Goal: Information Seeking & Learning: Learn about a topic

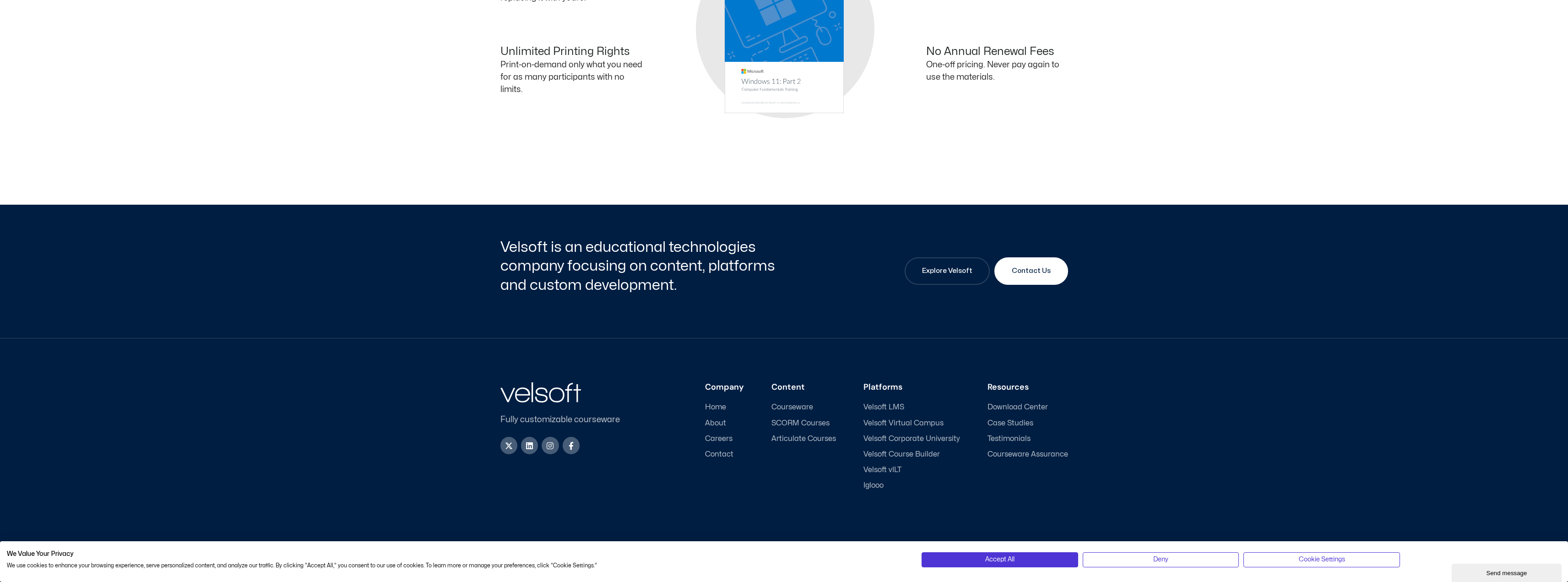
scroll to position [311, 0]
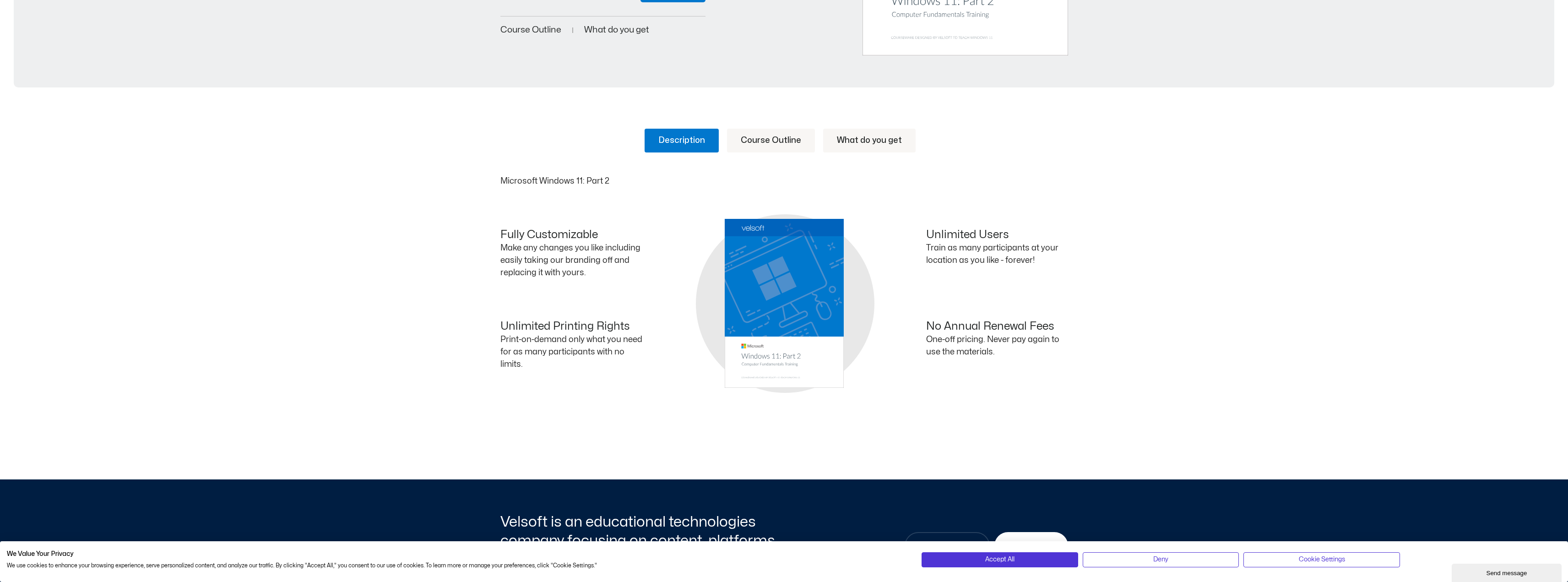
click at [868, 137] on link "What do you get" at bounding box center [869, 140] width 92 height 24
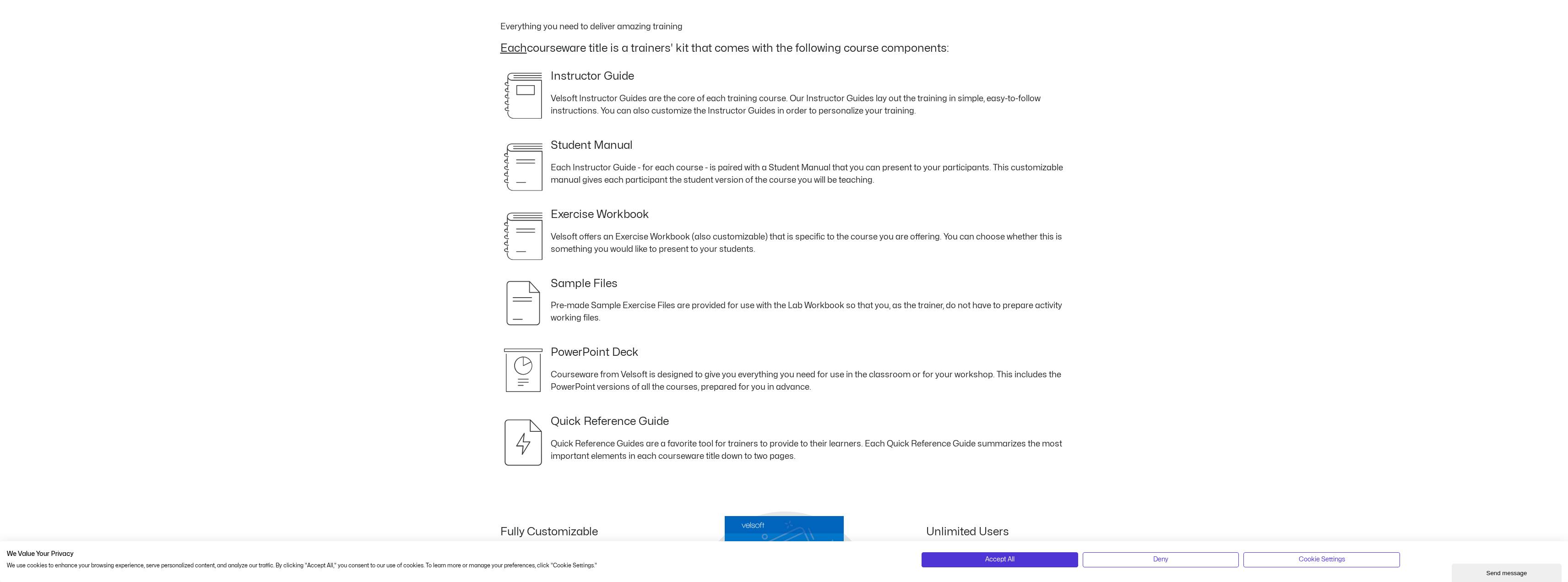
scroll to position [541, 0]
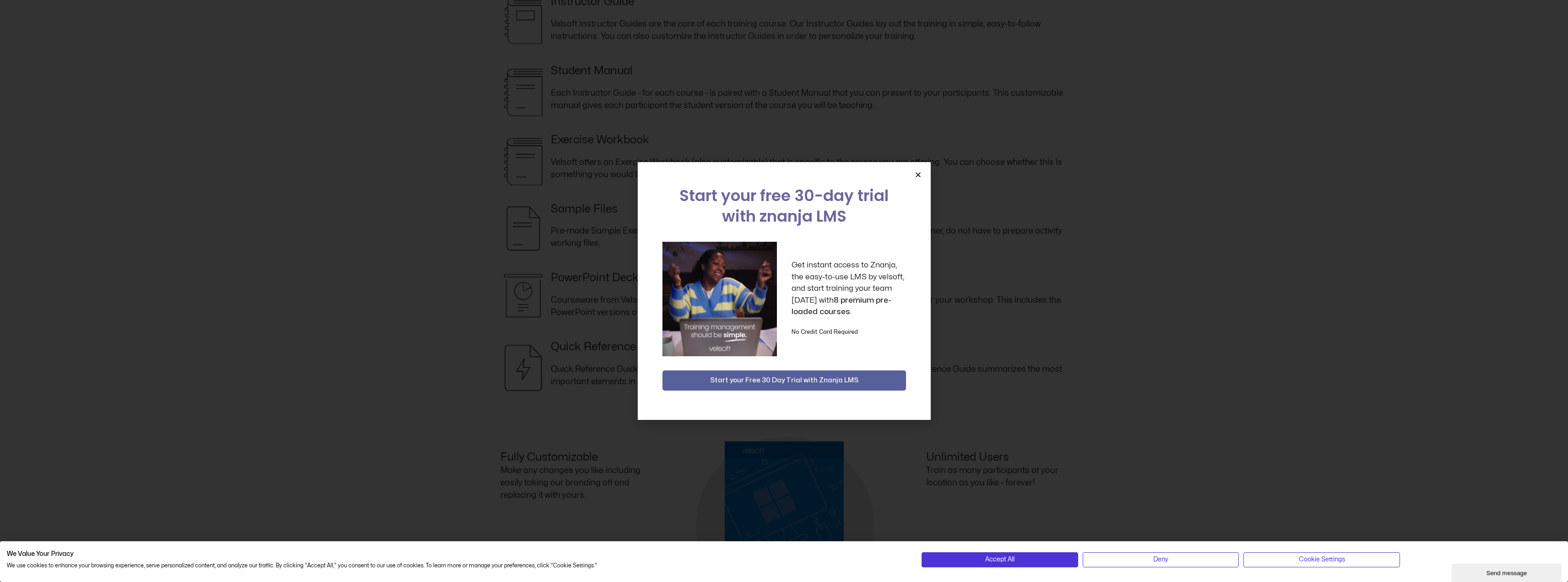
click at [921, 173] on icon "Close" at bounding box center [918, 175] width 7 height 7
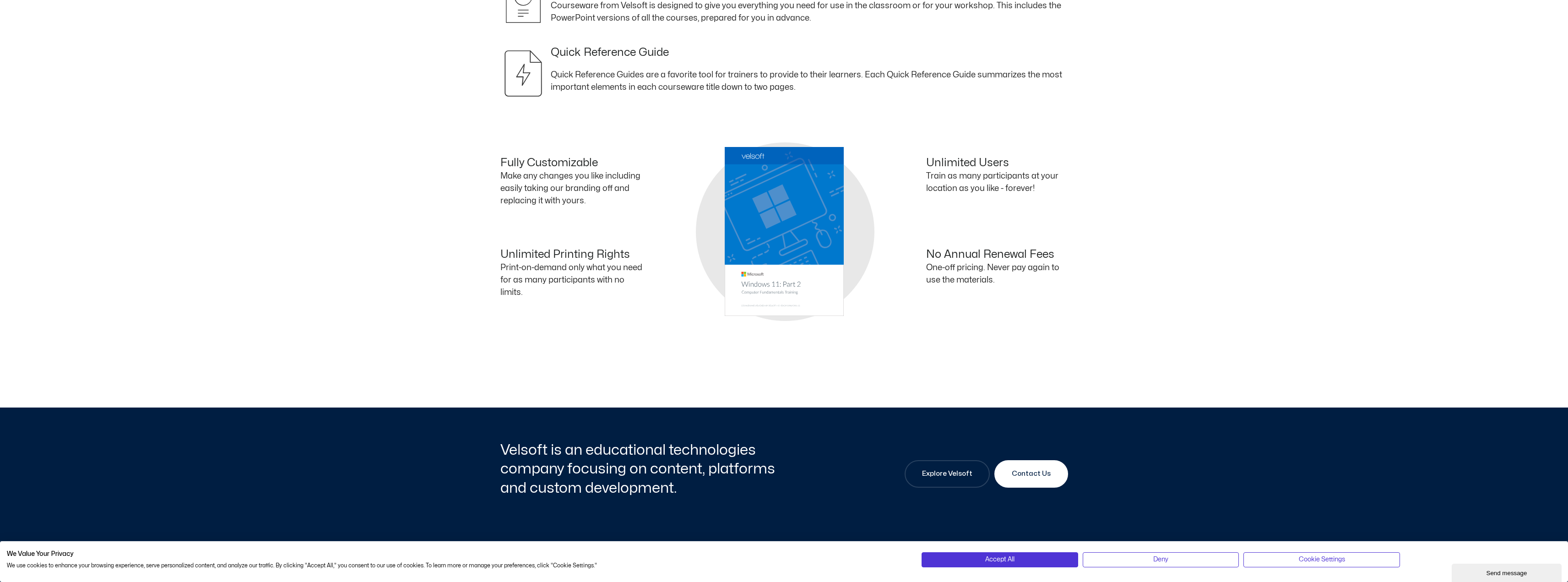
scroll to position [1038, 0]
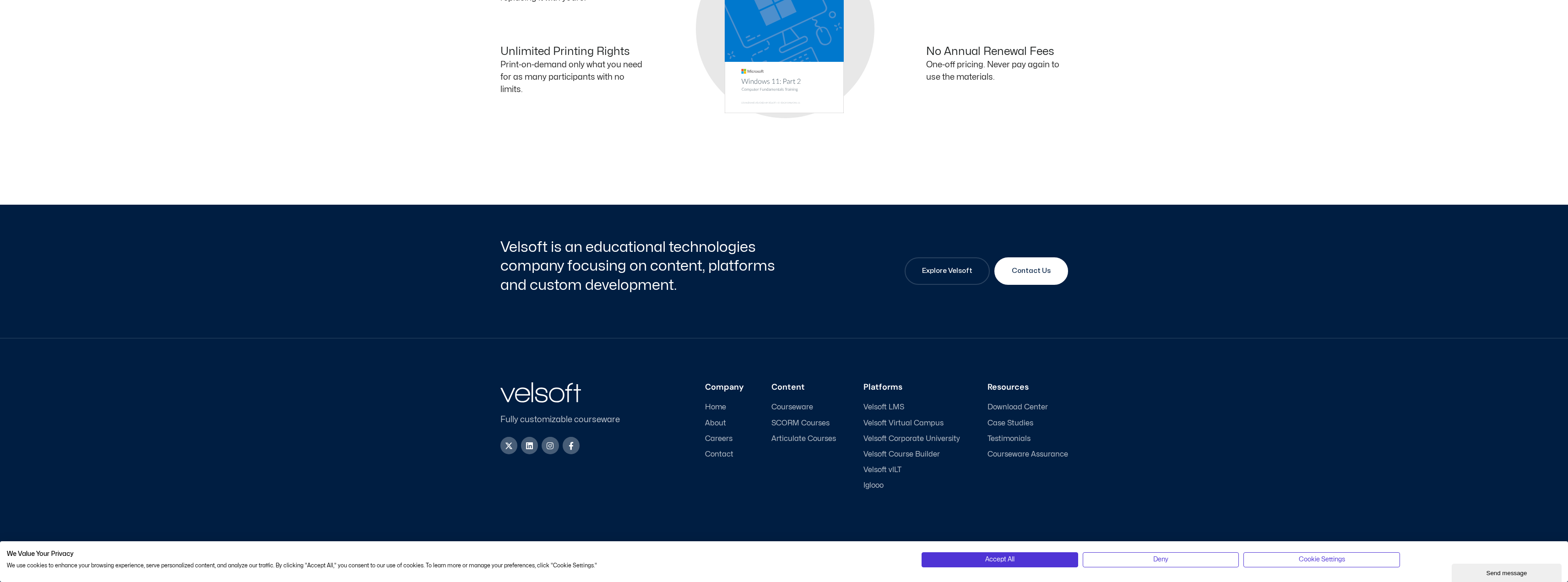
click at [793, 419] on span "SCORM Courses" at bounding box center [800, 424] width 58 height 9
click at [791, 438] on span "Articulate Courses" at bounding box center [803, 439] width 64 height 9
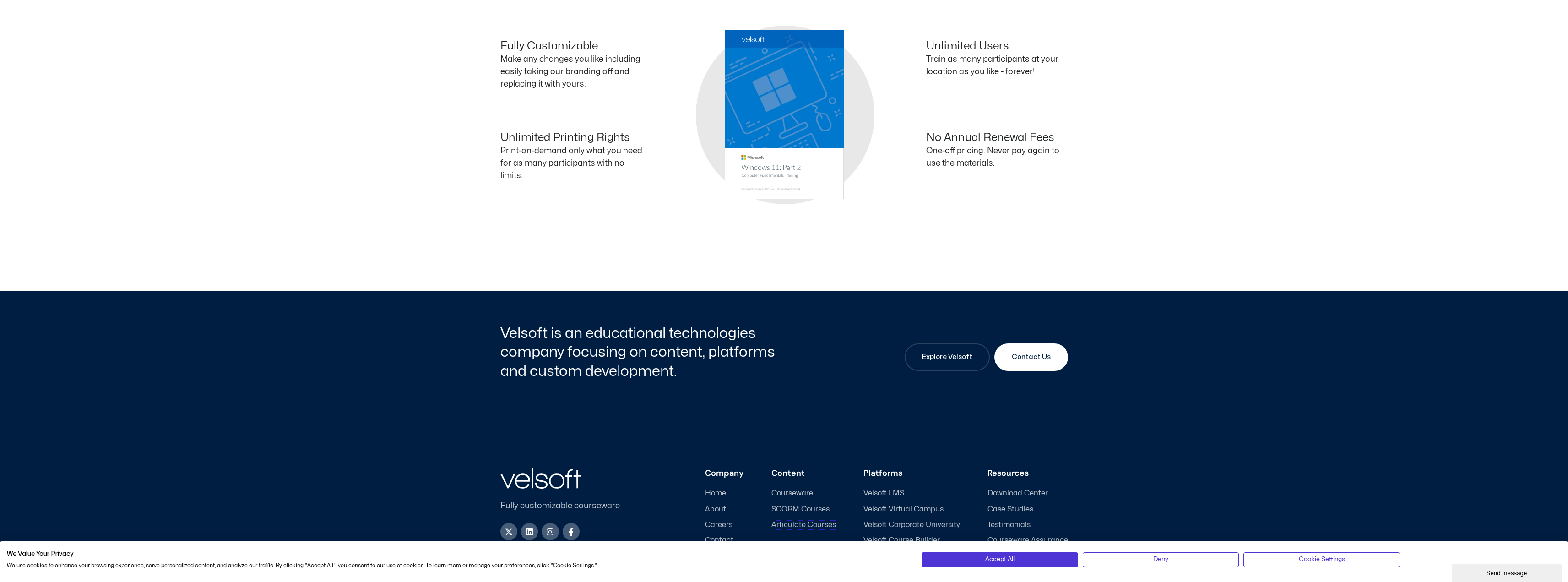
scroll to position [946, 0]
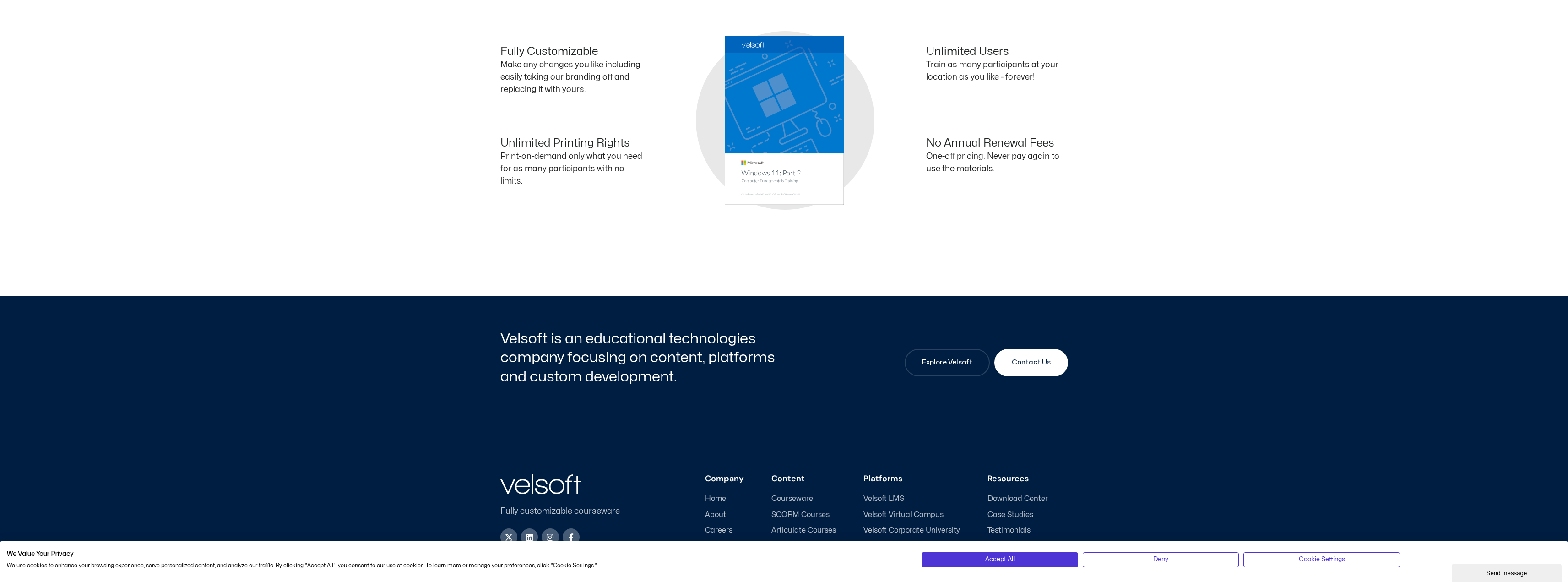
click at [801, 509] on ul "Courseware SCORM Courses Articulate Courses" at bounding box center [803, 515] width 64 height 40
click at [800, 513] on span "SCORM Courses" at bounding box center [800, 515] width 58 height 9
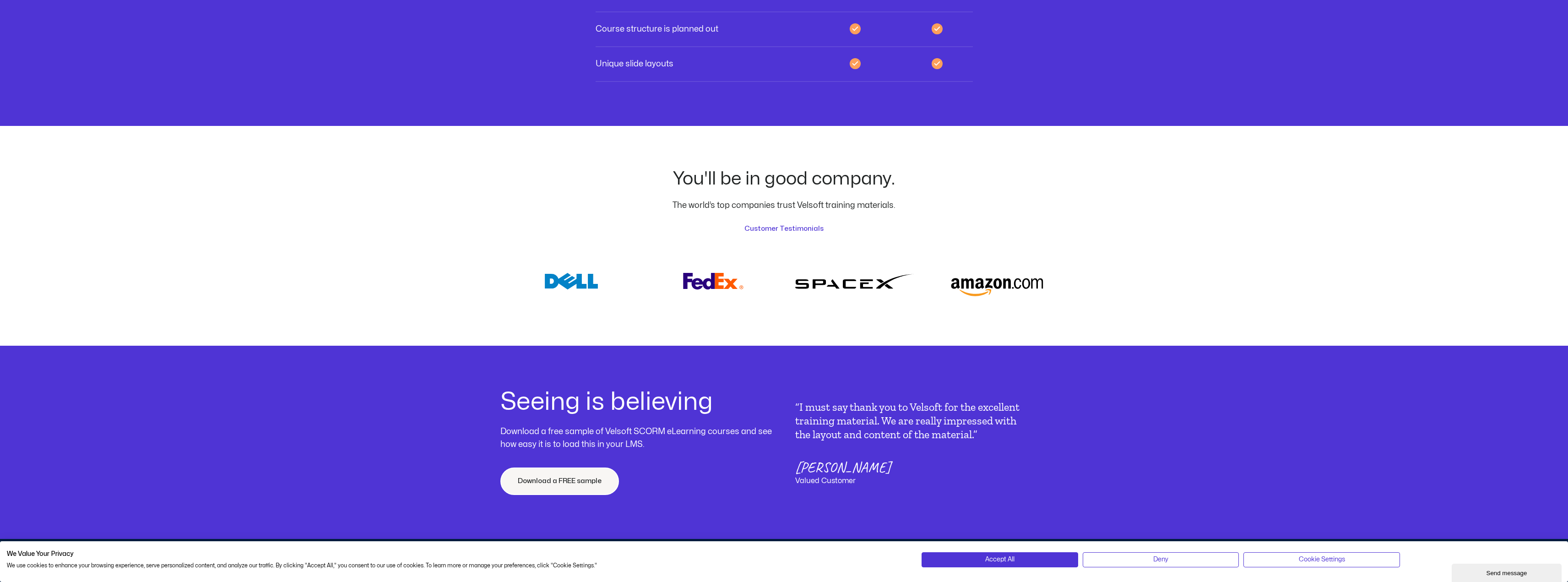
scroll to position [3436, 0]
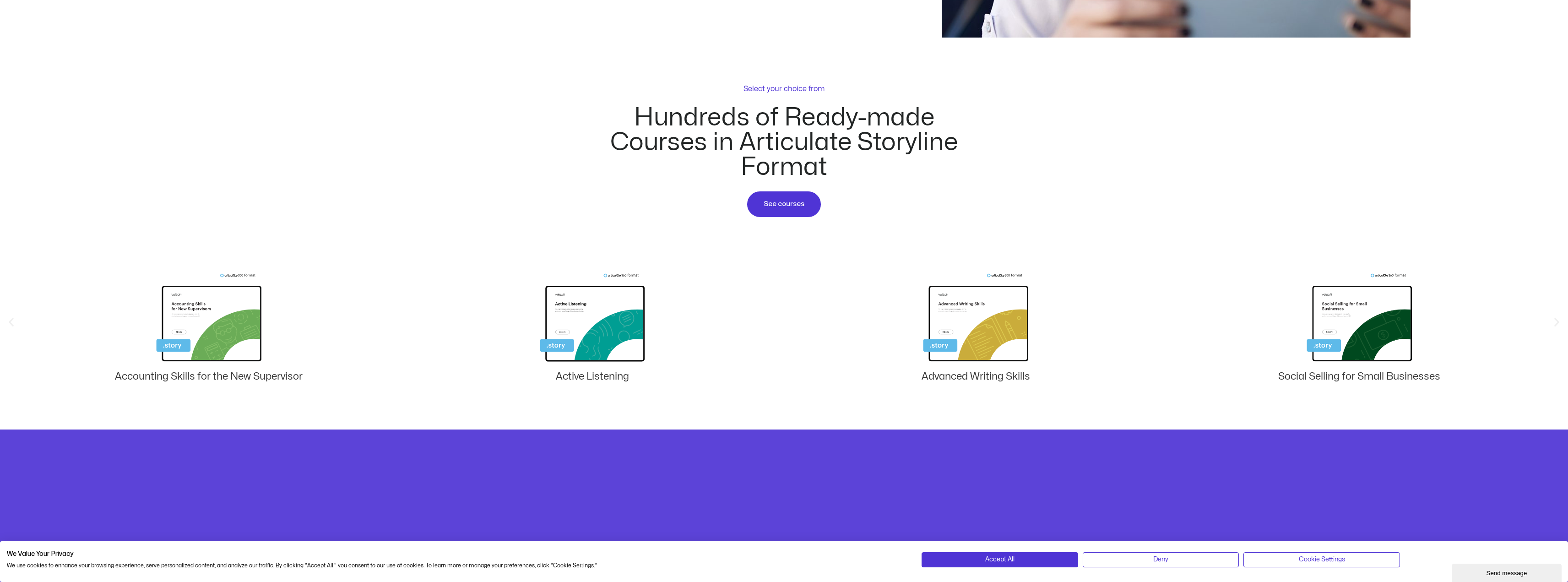
scroll to position [962, 0]
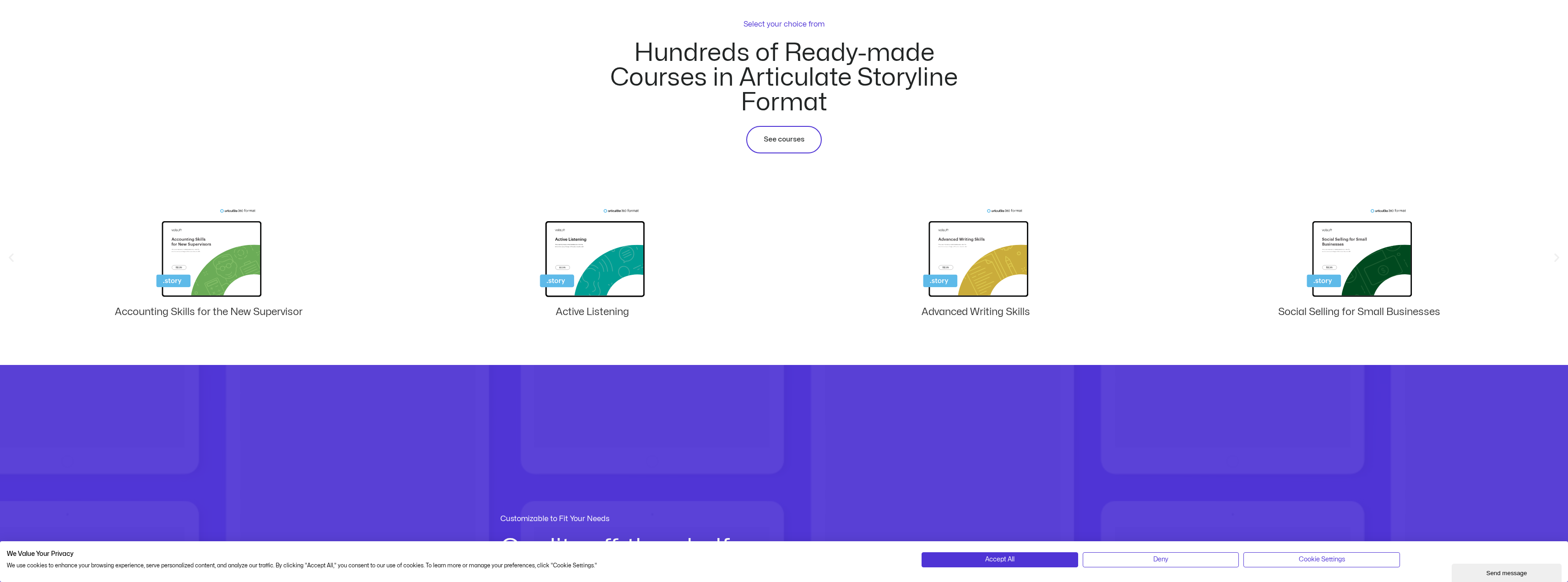
click at [798, 137] on span "See courses" at bounding box center [784, 140] width 40 height 11
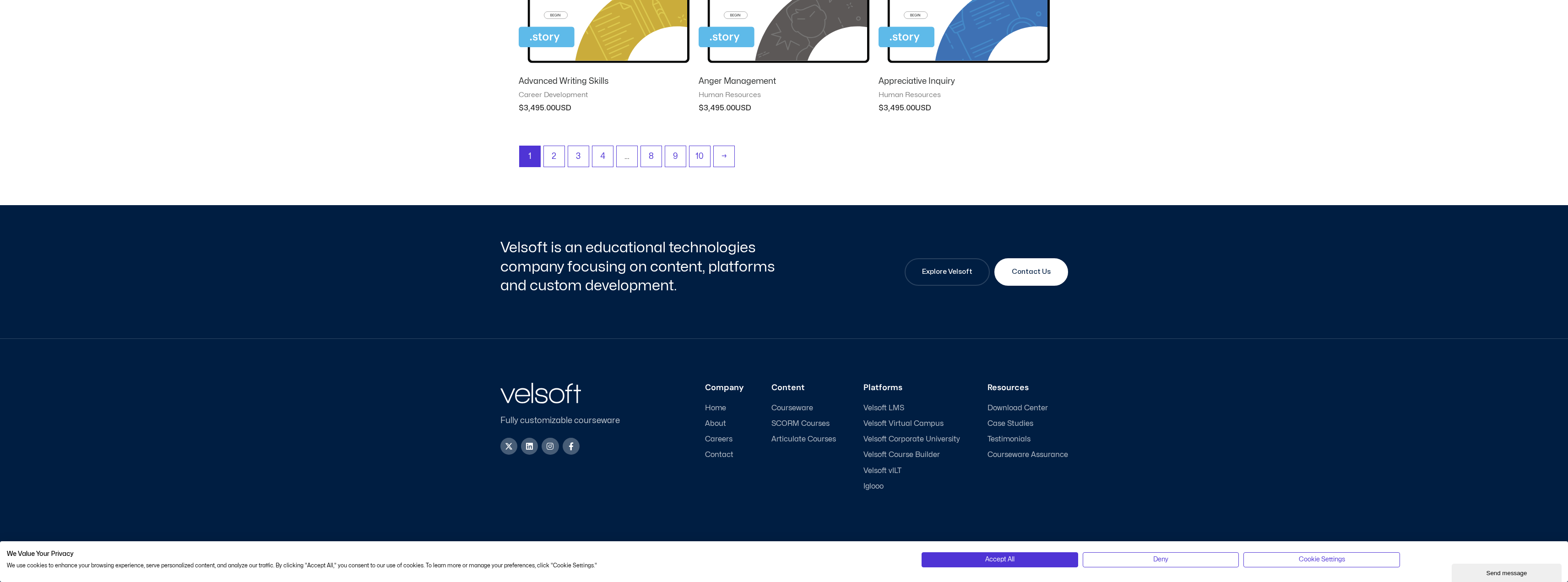
scroll to position [921, 0]
click at [703, 154] on link "10" at bounding box center [700, 156] width 21 height 21
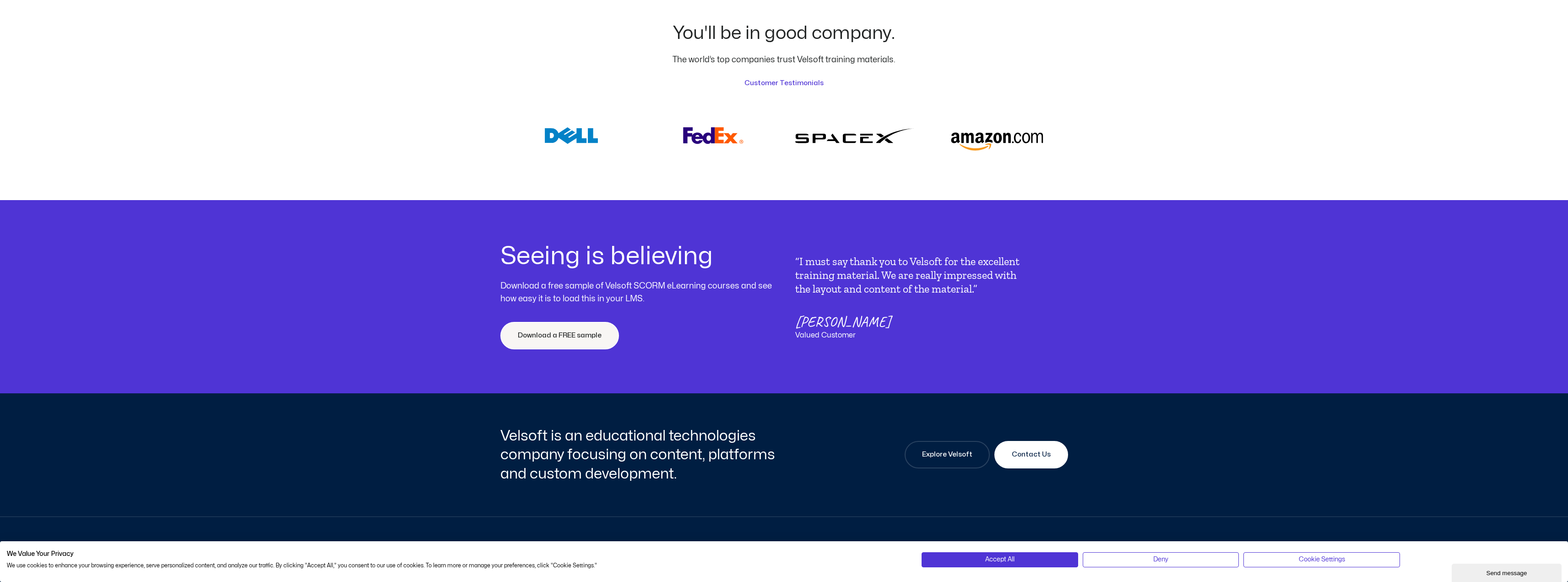
scroll to position [3756, 0]
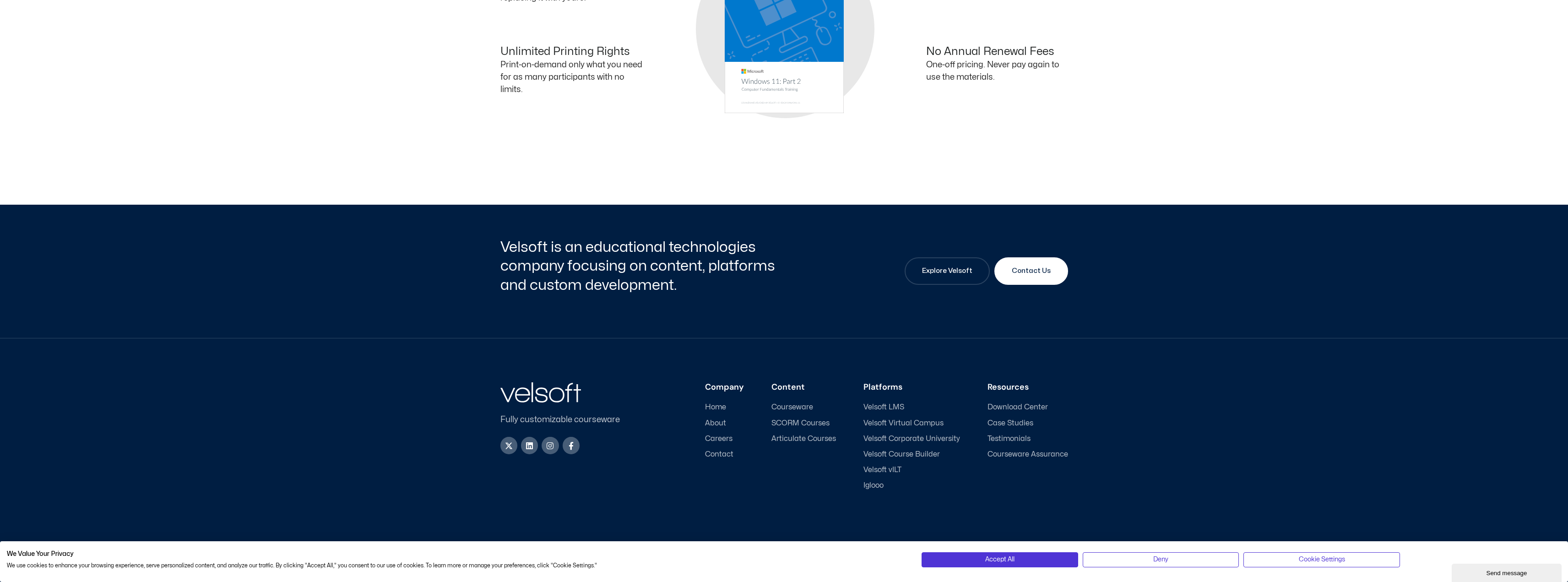
scroll to position [220, 0]
